Goal: Communication & Community: Connect with others

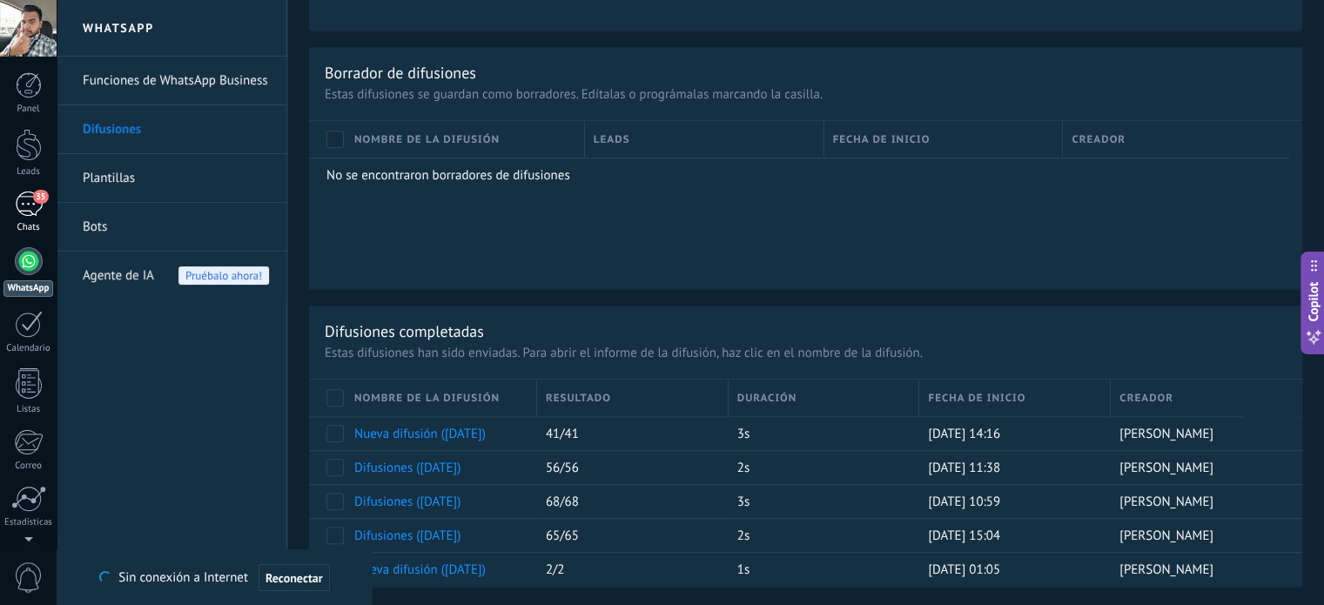
click at [31, 215] on div "35" at bounding box center [29, 203] width 28 height 25
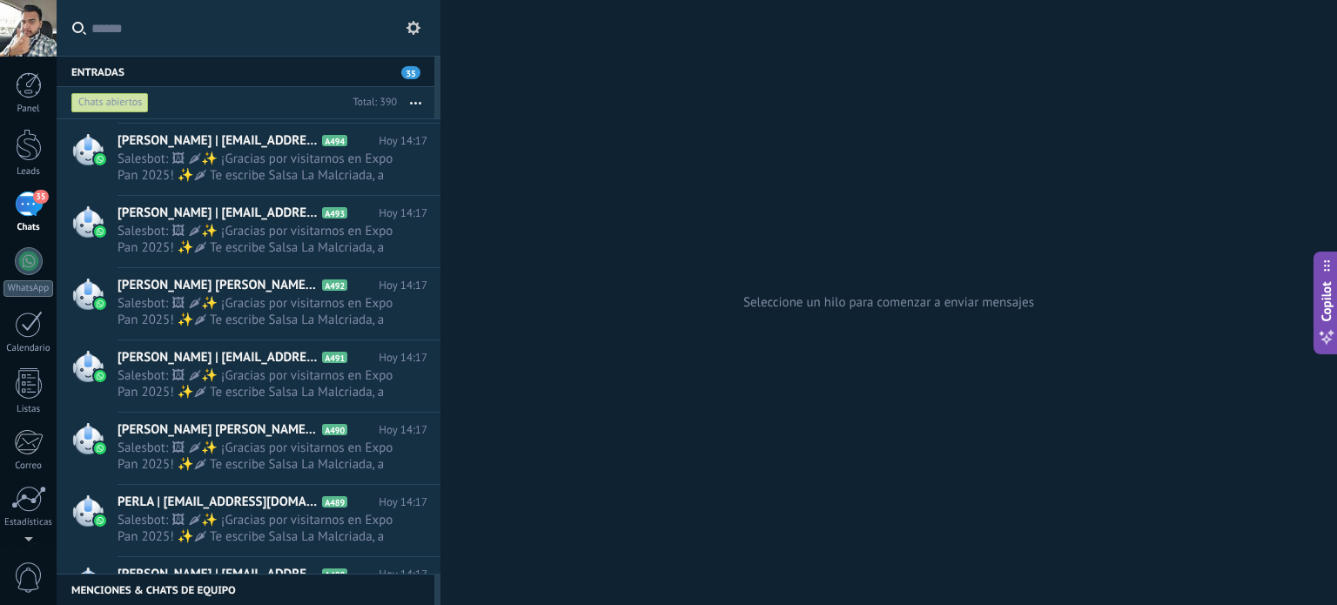
scroll to position [348, 0]
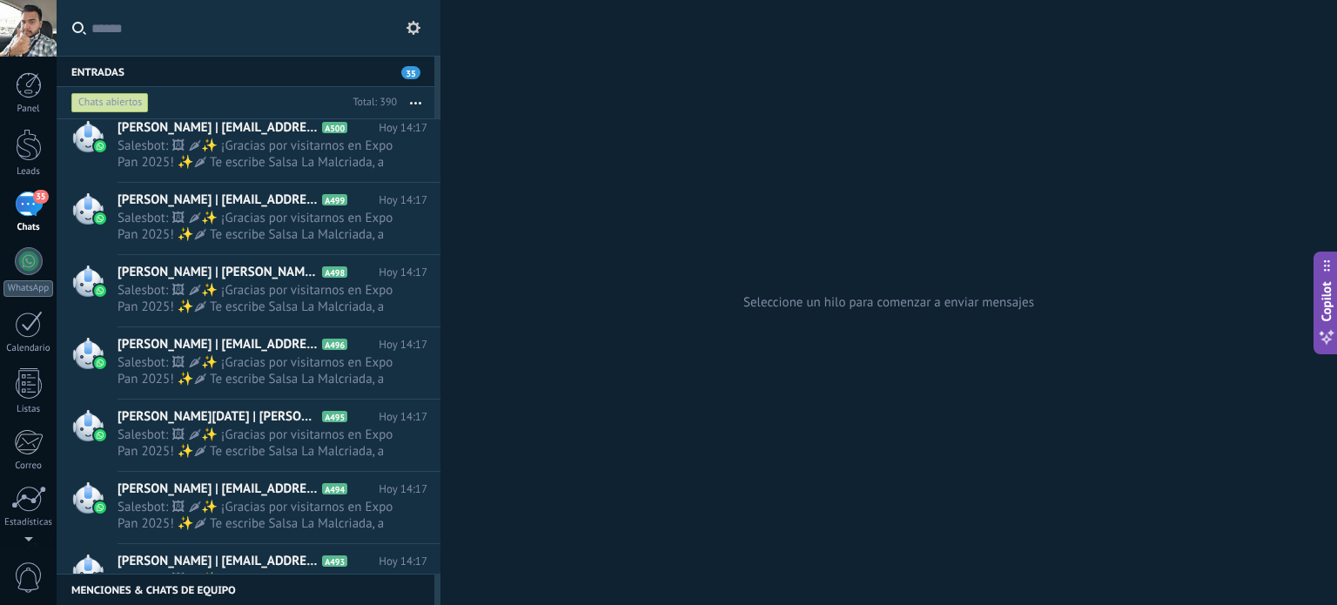
click at [417, 100] on button "button" at bounding box center [415, 102] width 37 height 31
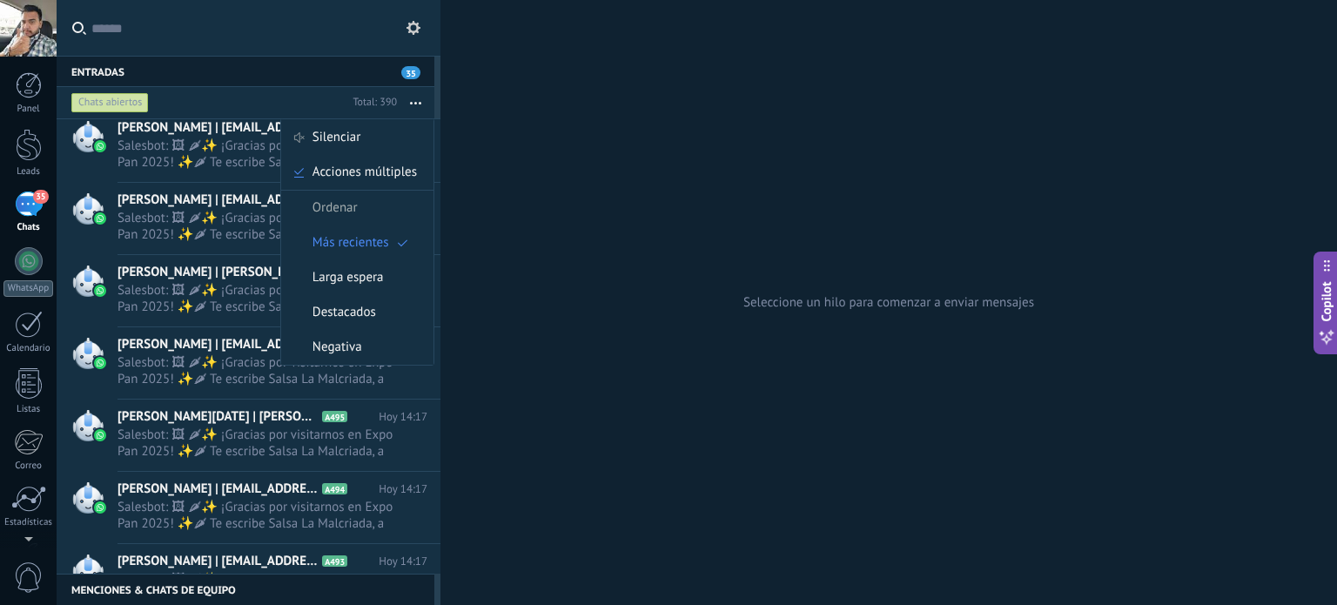
click at [618, 144] on div "Seleccione un hilo para comenzar a enviar mensajes" at bounding box center [888, 302] width 896 height 605
